Goal: Task Accomplishment & Management: Use online tool/utility

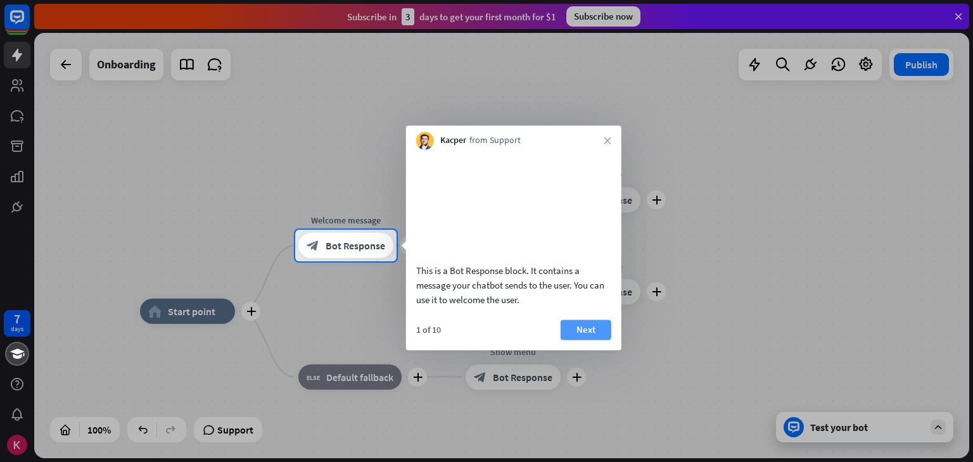
click at [586, 340] on button "Next" at bounding box center [585, 330] width 51 height 20
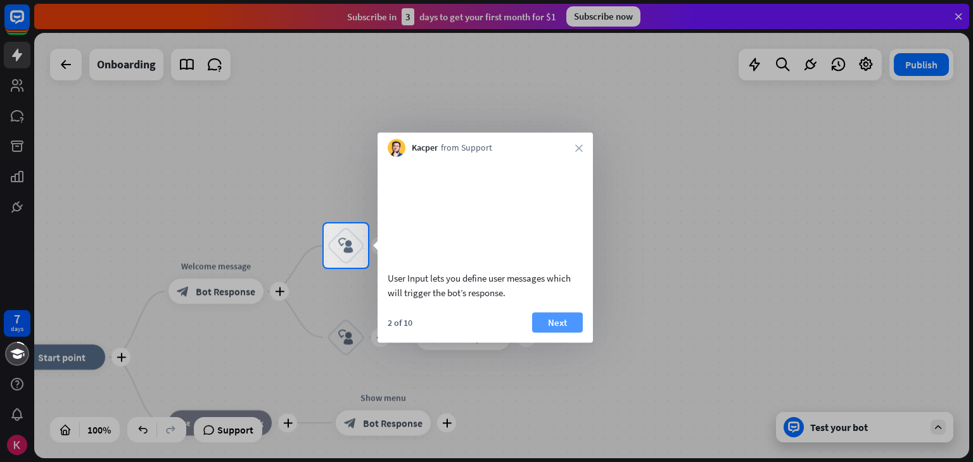
click at [565, 332] on button "Next" at bounding box center [557, 322] width 51 height 20
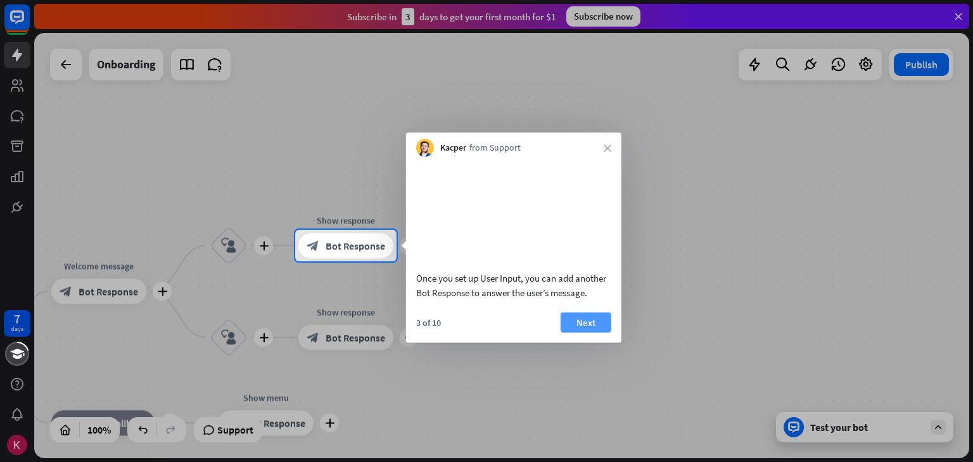
click at [580, 332] on button "Next" at bounding box center [585, 322] width 51 height 20
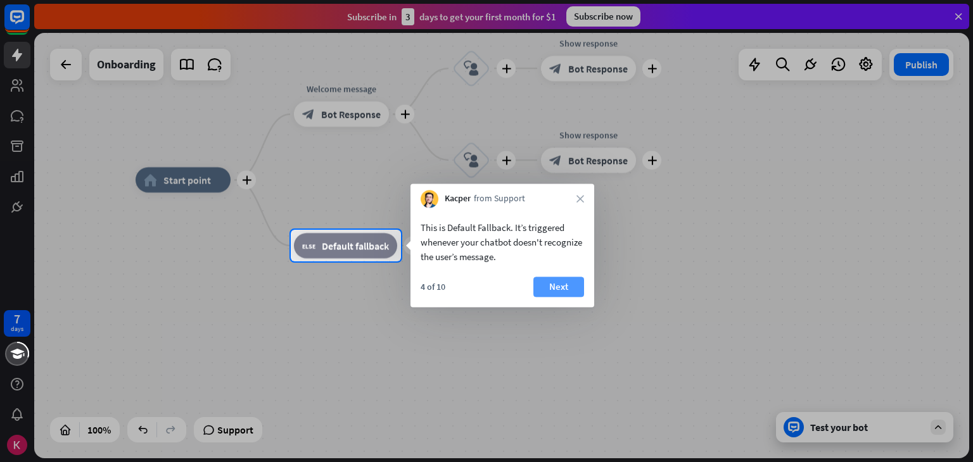
click at [574, 291] on button "Next" at bounding box center [558, 287] width 51 height 20
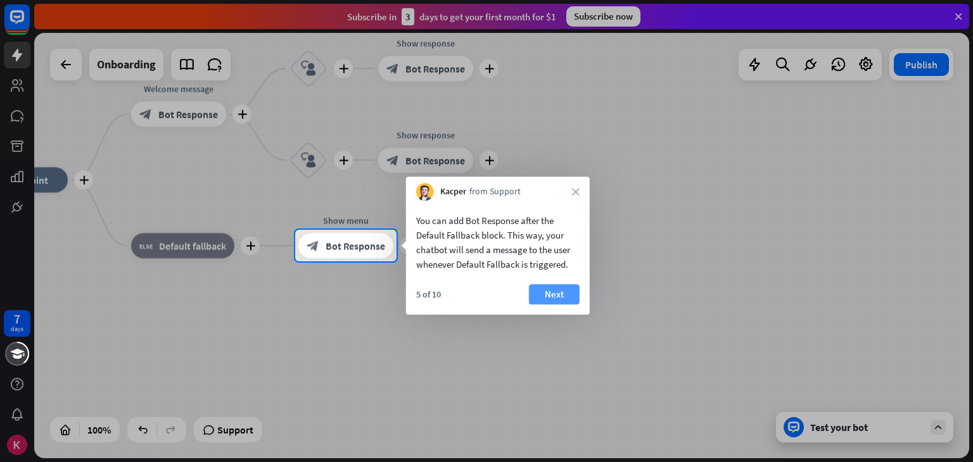
click at [567, 294] on button "Next" at bounding box center [554, 294] width 51 height 20
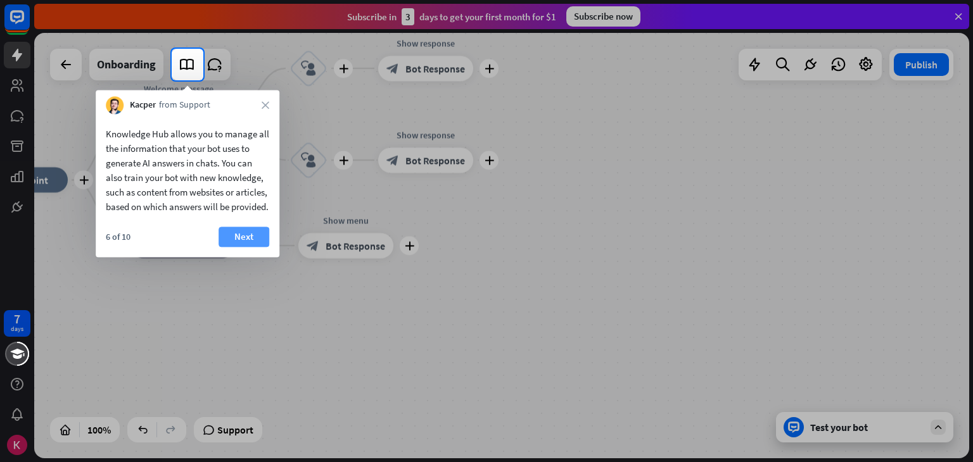
click at [253, 247] on button "Next" at bounding box center [243, 237] width 51 height 20
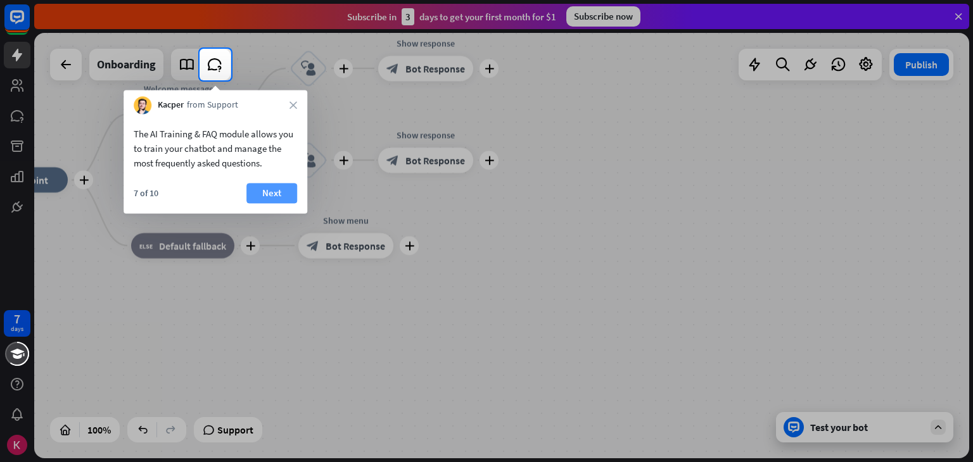
click at [280, 193] on button "Next" at bounding box center [271, 193] width 51 height 20
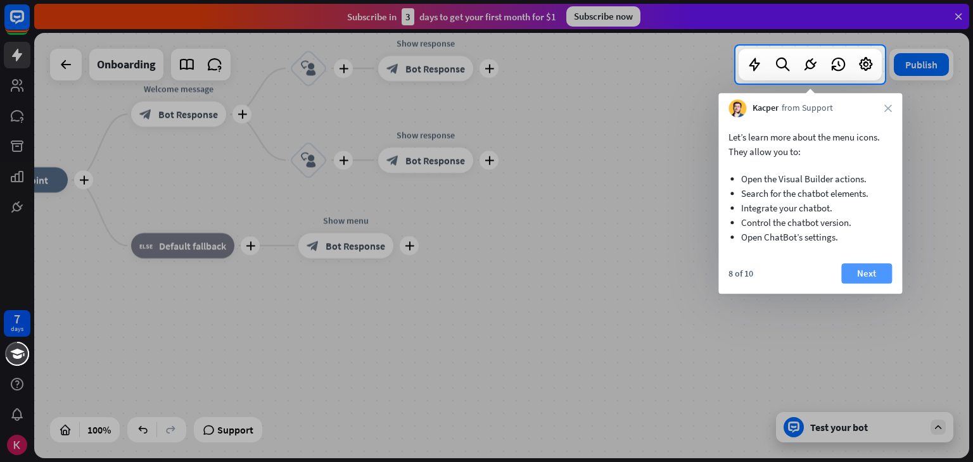
click at [862, 273] on button "Next" at bounding box center [866, 273] width 51 height 20
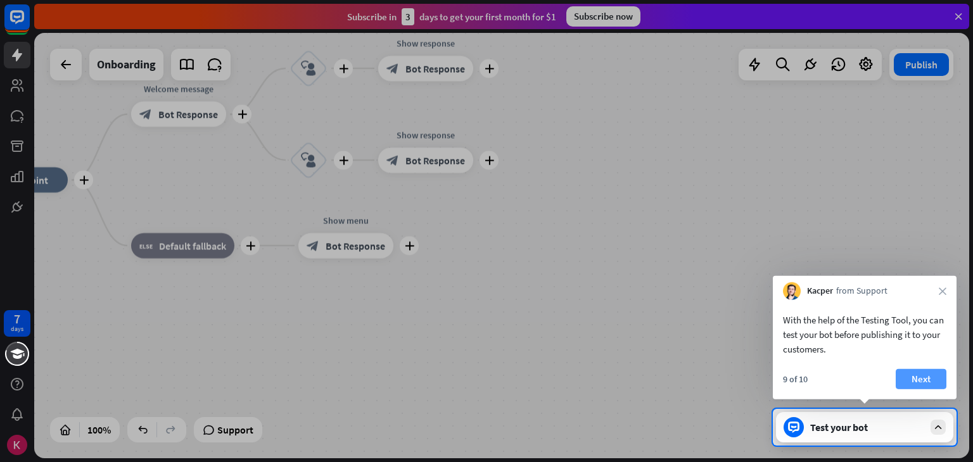
click at [921, 379] on button "Next" at bounding box center [920, 379] width 51 height 20
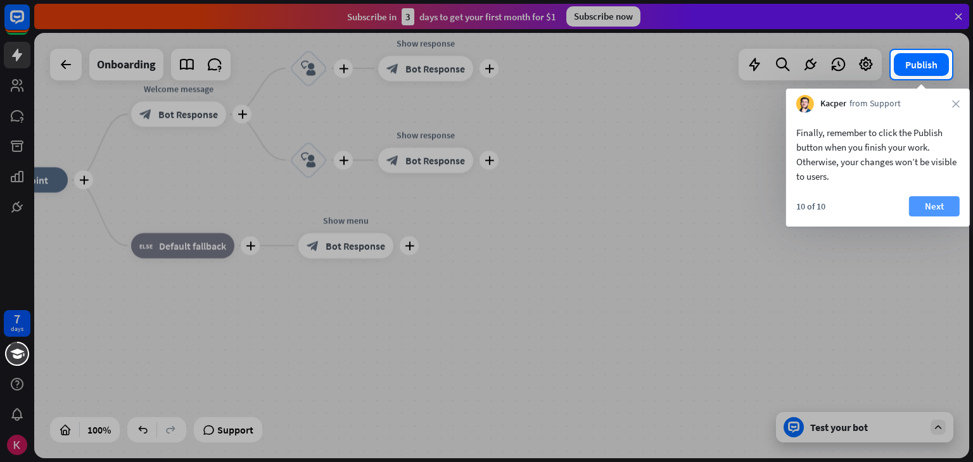
click at [937, 203] on button "Next" at bounding box center [934, 206] width 51 height 20
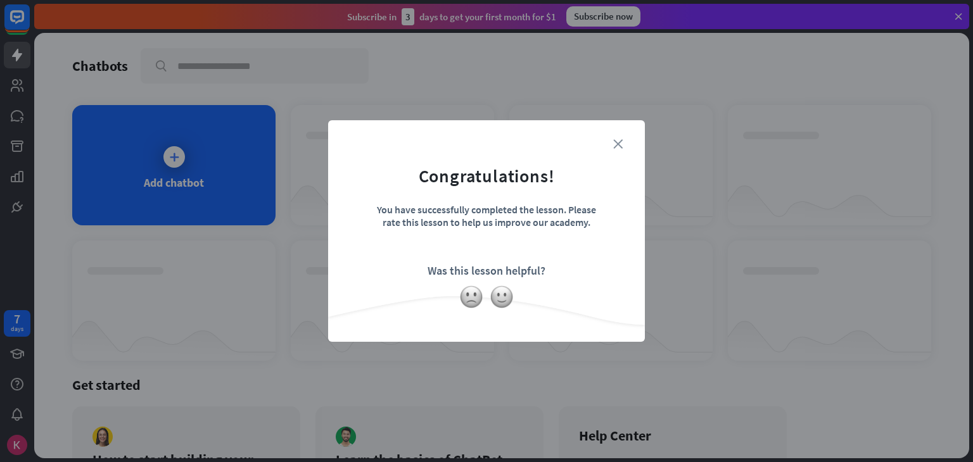
click at [621, 144] on icon "close" at bounding box center [617, 143] width 9 height 9
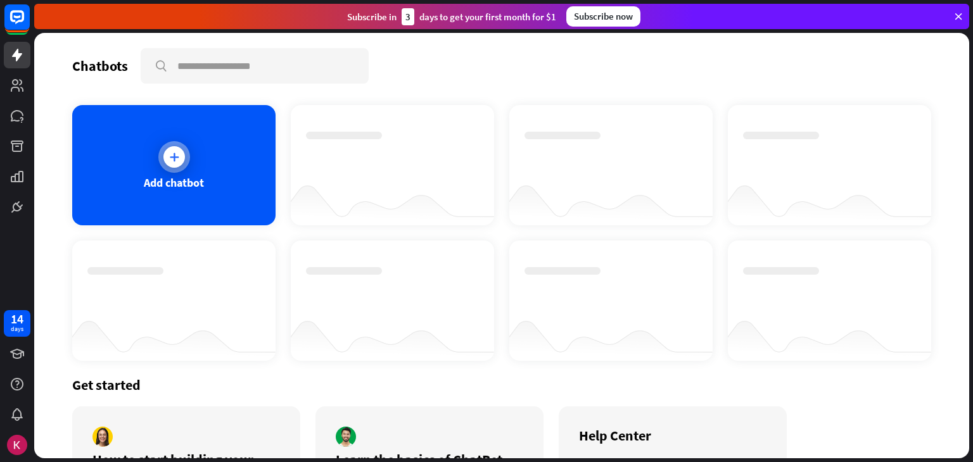
click at [172, 161] on icon at bounding box center [174, 157] width 13 height 13
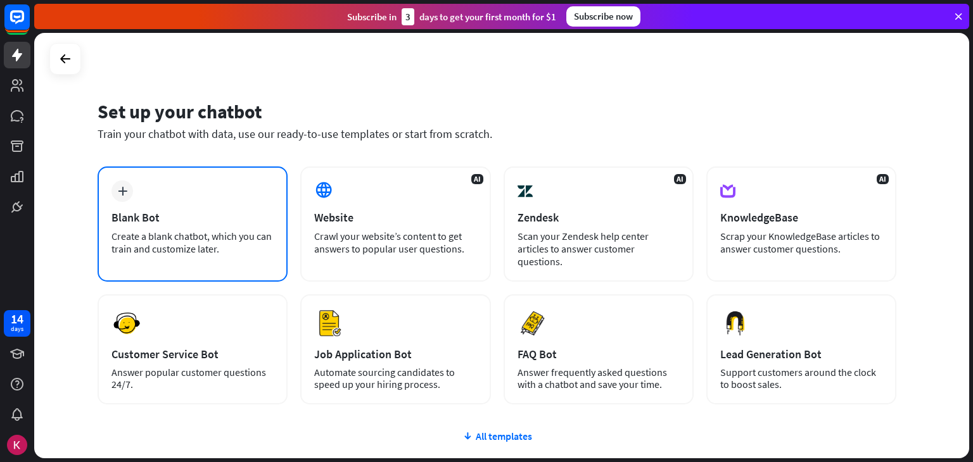
click at [120, 195] on icon "plus" at bounding box center [122, 191] width 9 height 9
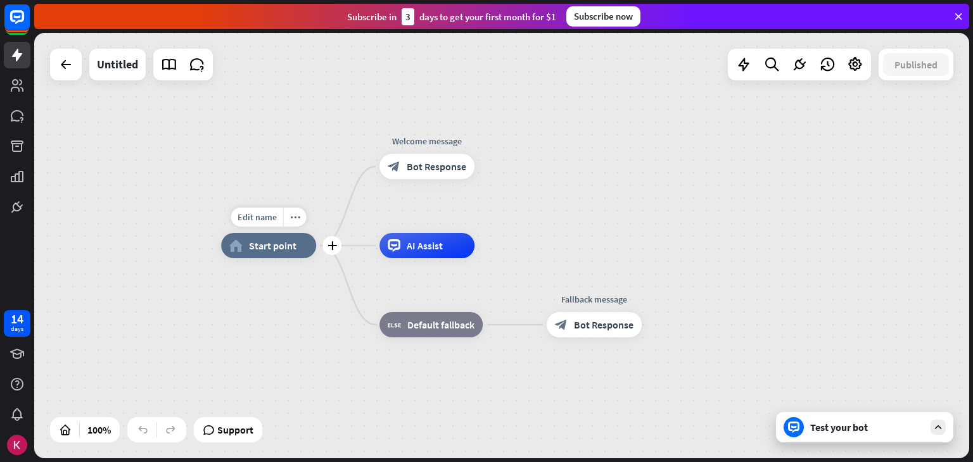
click at [269, 251] on span "Start point" at bounding box center [272, 245] width 47 height 13
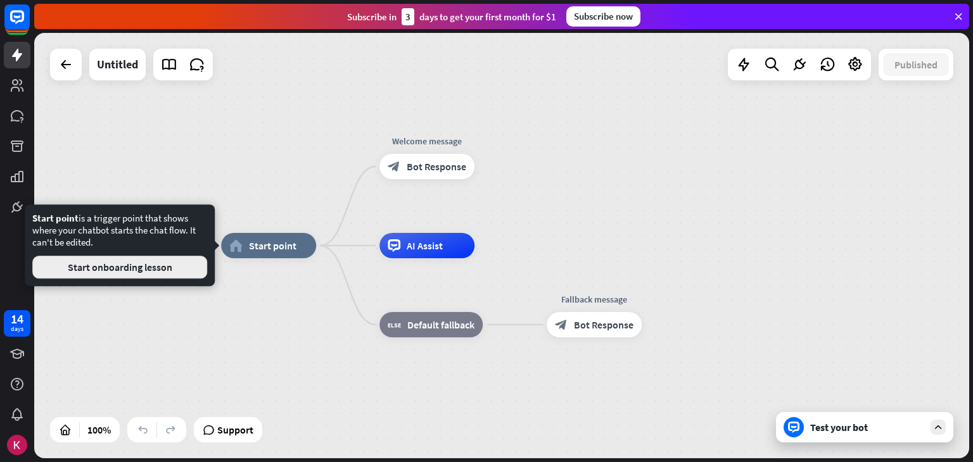
click at [128, 272] on button "Start onboarding lesson" at bounding box center [119, 267] width 175 height 23
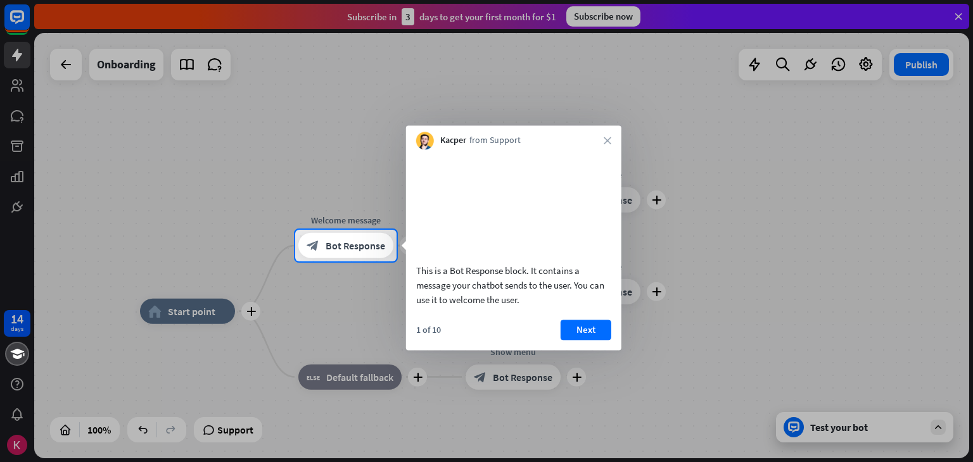
click at [612, 140] on div "Kacper from Support close" at bounding box center [513, 137] width 215 height 24
click at [604, 141] on icon "close" at bounding box center [607, 141] width 8 height 8
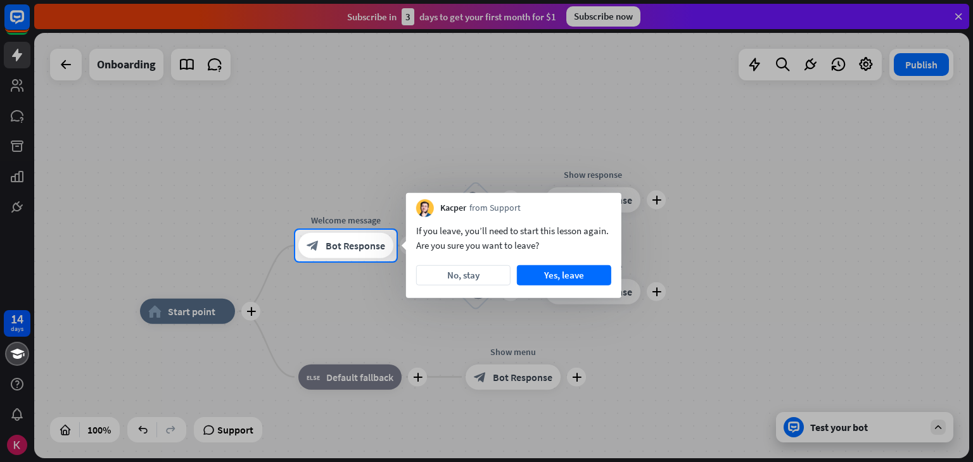
click at [604, 141] on div at bounding box center [486, 115] width 973 height 230
click at [546, 276] on button "Yes, leave" at bounding box center [564, 275] width 94 height 20
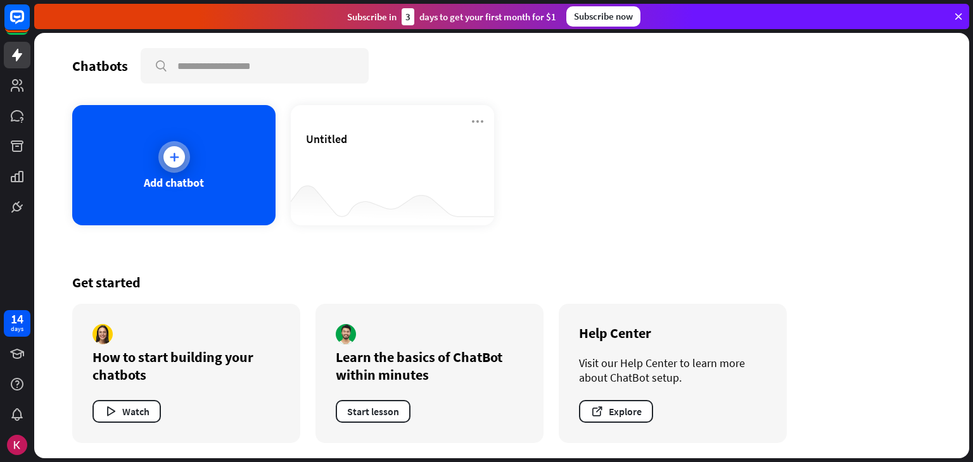
click at [172, 157] on icon at bounding box center [174, 157] width 13 height 13
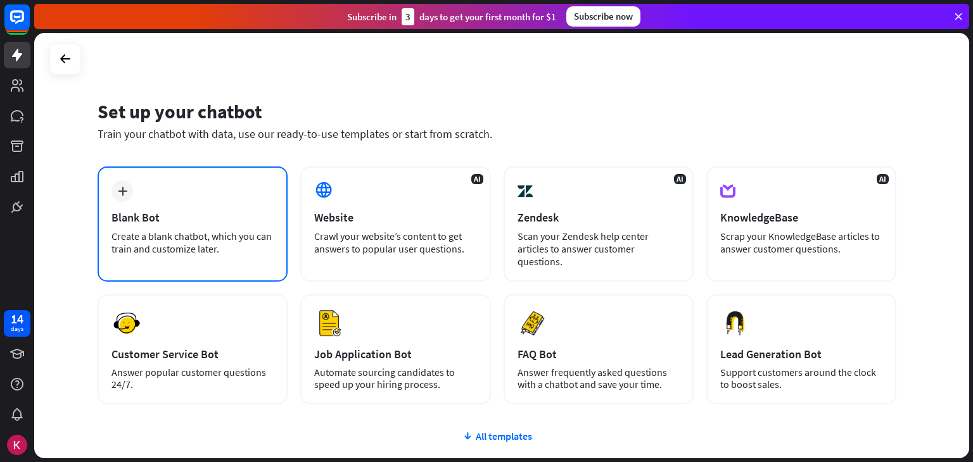
click at [157, 194] on div "plus Blank Bot Create a blank chatbot, which you can train and customize later." at bounding box center [193, 224] width 190 height 115
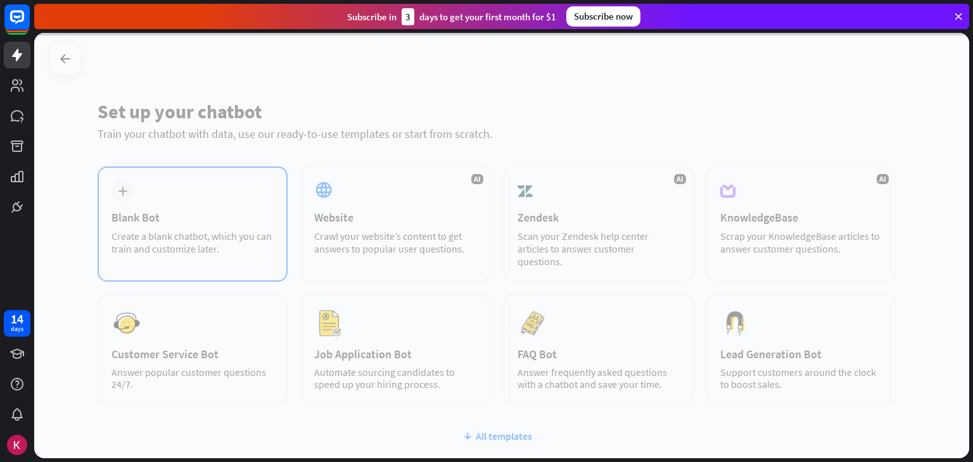
click at [157, 194] on div at bounding box center [501, 245] width 935 height 425
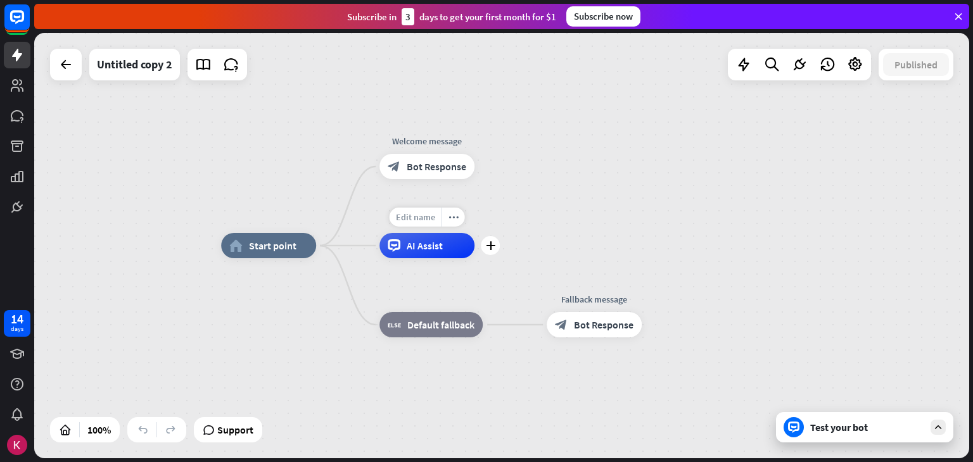
click at [422, 221] on span "Edit name" at bounding box center [415, 216] width 39 height 11
click at [417, 218] on span "Edit name" at bounding box center [415, 216] width 39 height 11
type input "**********"
